Goal: Find specific page/section: Find specific page/section

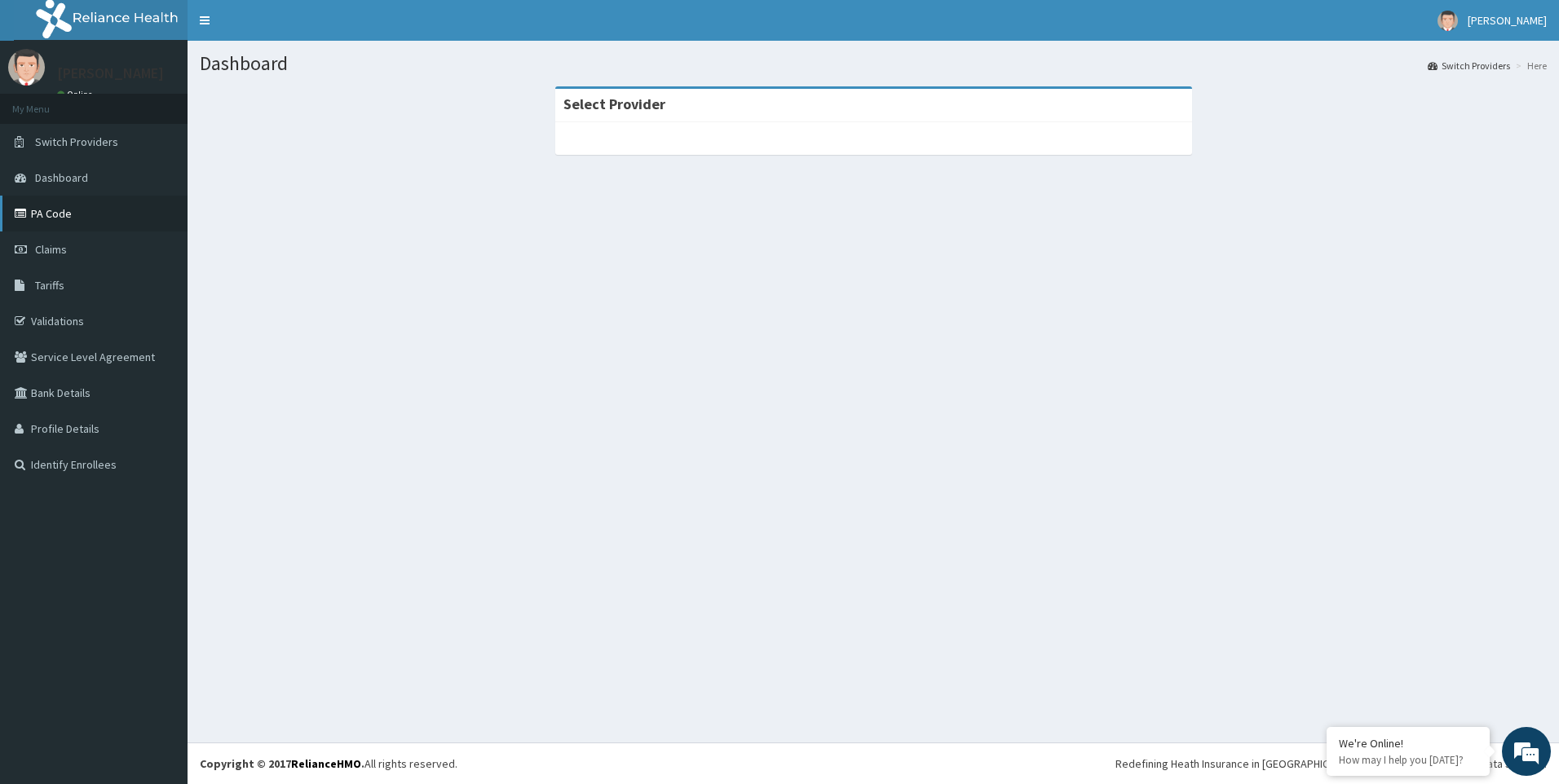
click at [65, 215] on link "PA Code" at bounding box center [94, 213] width 187 height 36
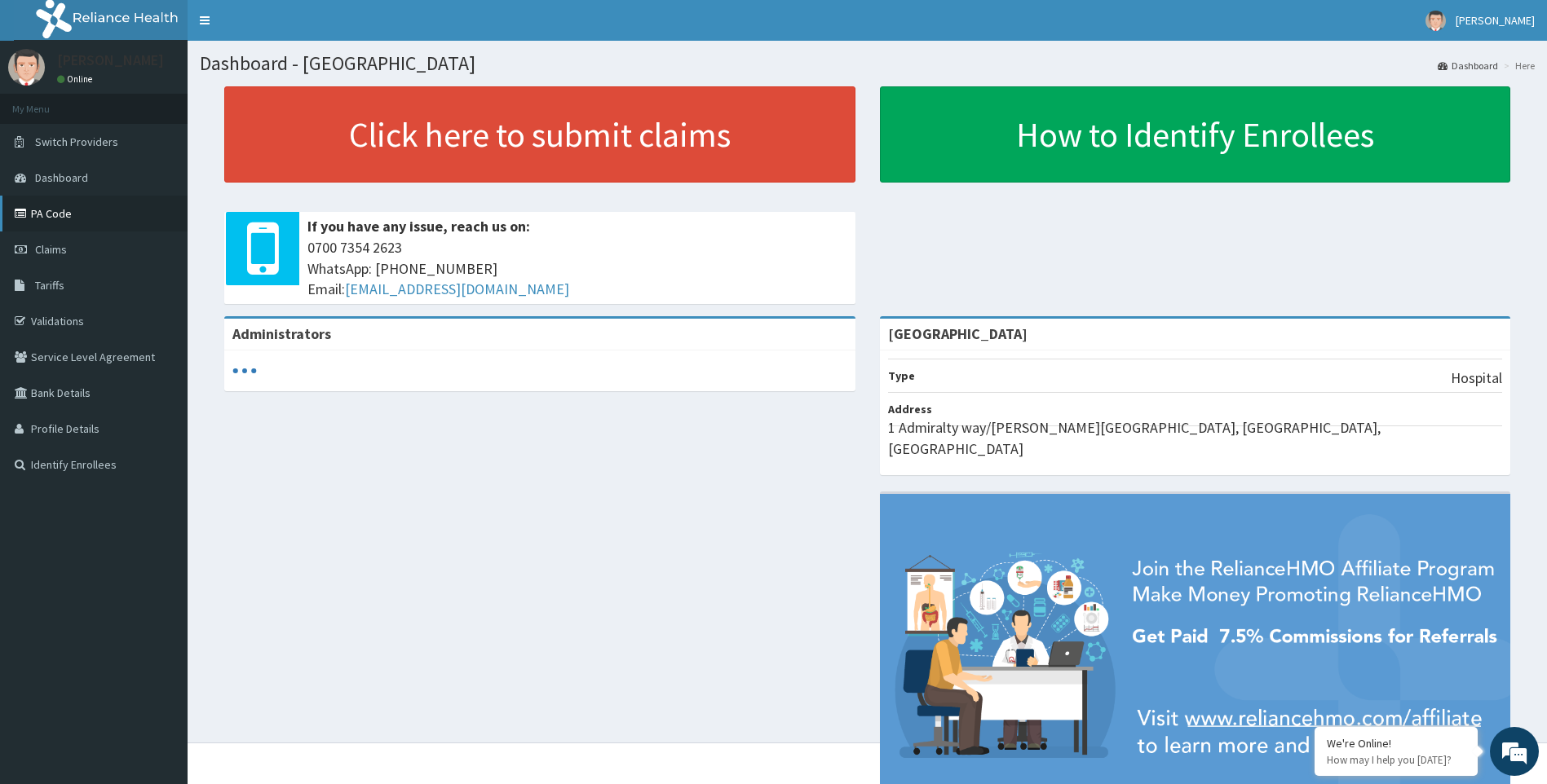
click at [71, 218] on link "PA Code" at bounding box center [94, 213] width 187 height 36
click at [47, 209] on link "PA Code" at bounding box center [94, 213] width 187 height 36
